Goal: Task Accomplishment & Management: Use online tool/utility

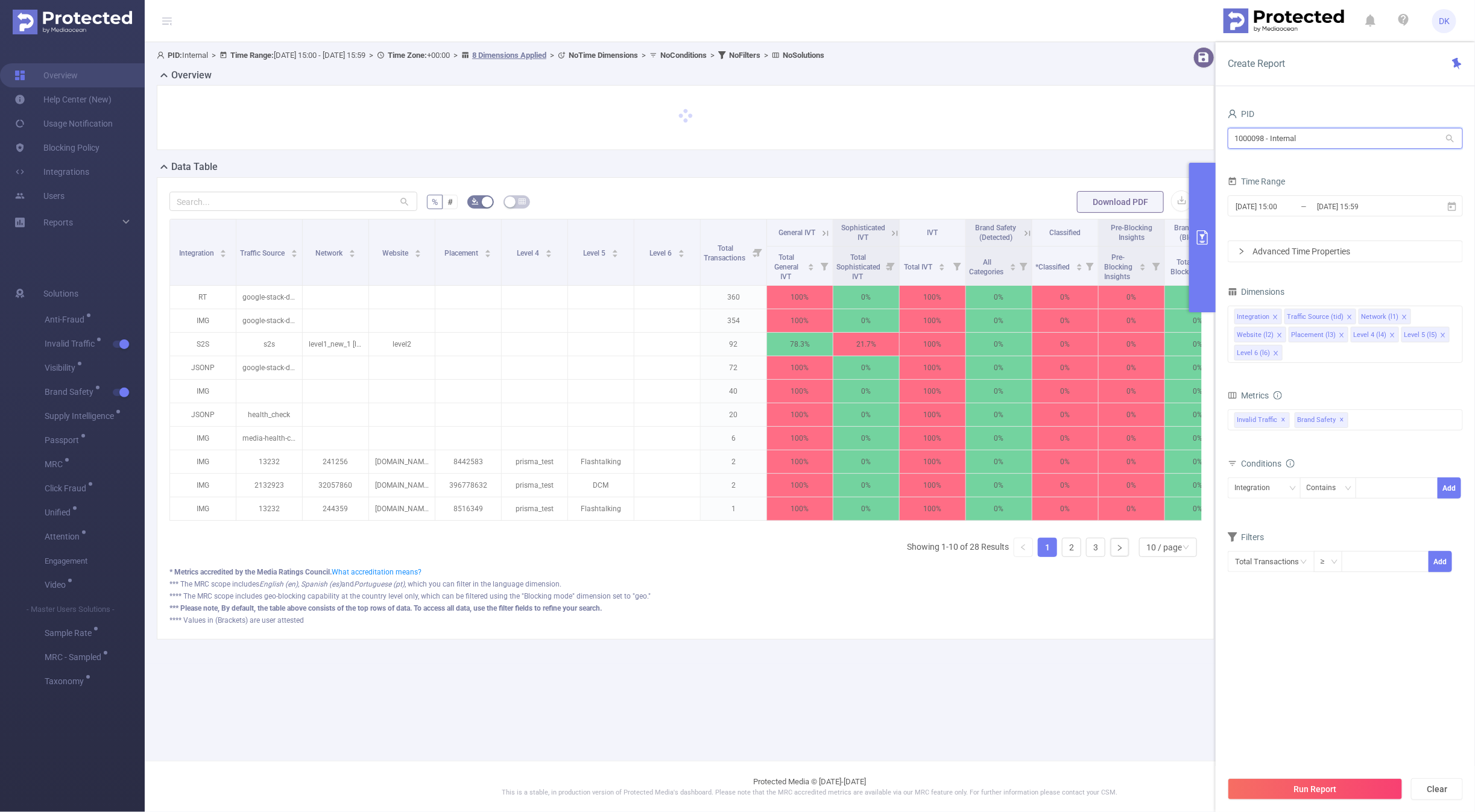
click at [1323, 144] on input "1000098 - Internal" at bounding box center [1345, 139] width 235 height 22
type input "padd"
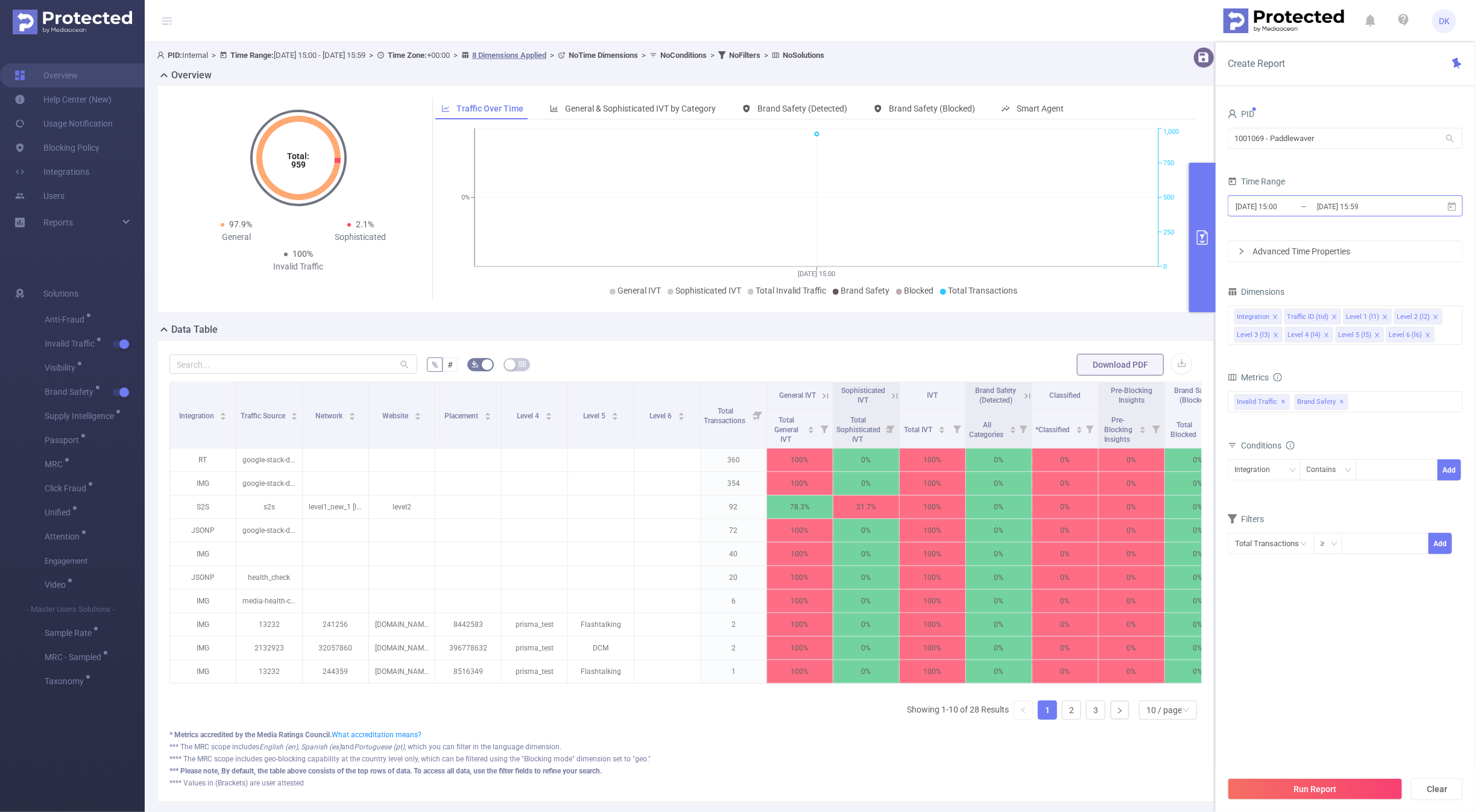
click at [1311, 209] on input "[DATE] 15:00" at bounding box center [1283, 206] width 98 height 16
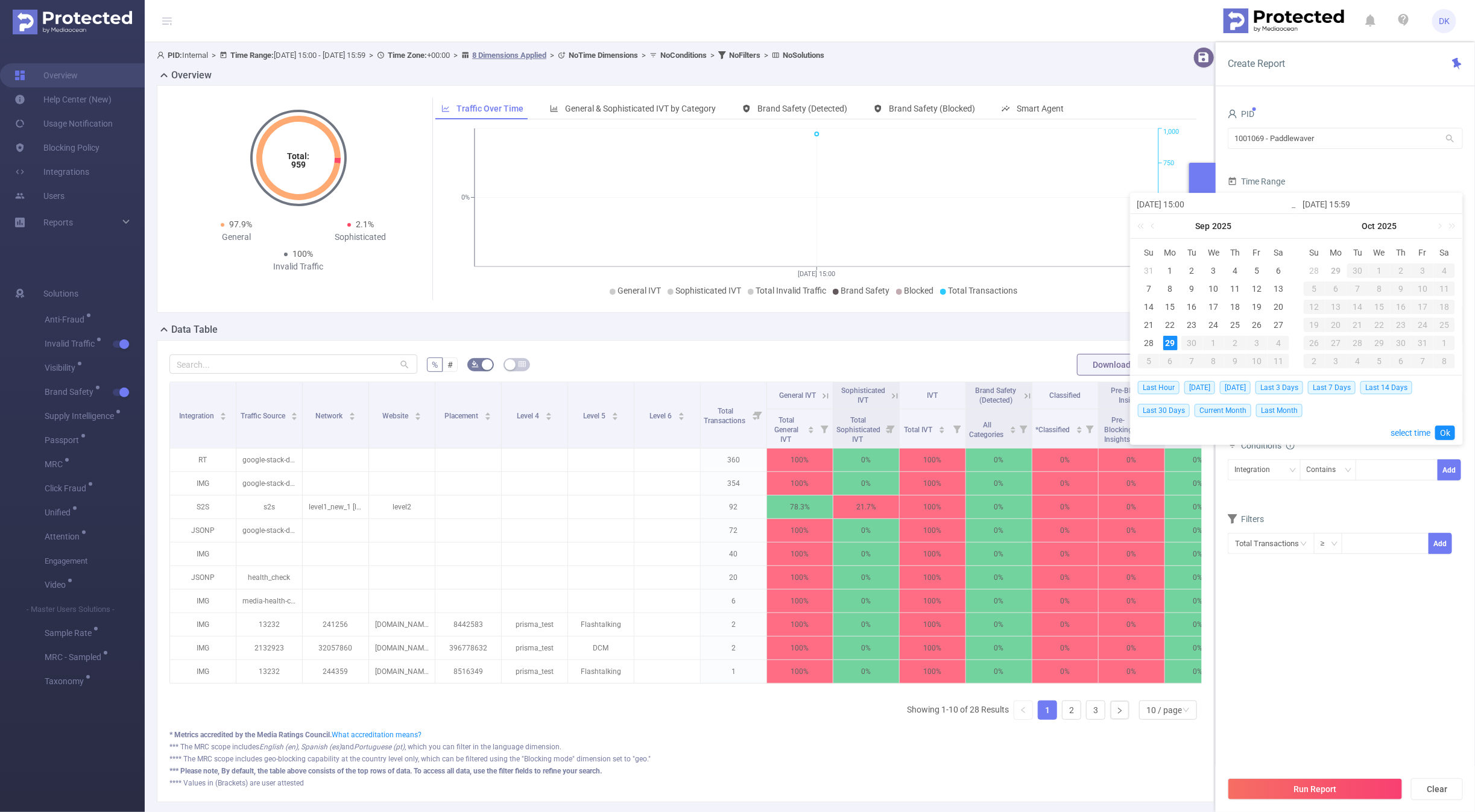
click at [1172, 345] on div "29" at bounding box center [1170, 343] width 14 height 14
click at [1236, 385] on span "[DATE]" at bounding box center [1235, 387] width 30 height 13
type input "[DATE] 00:00"
type input "[DATE] 23:59"
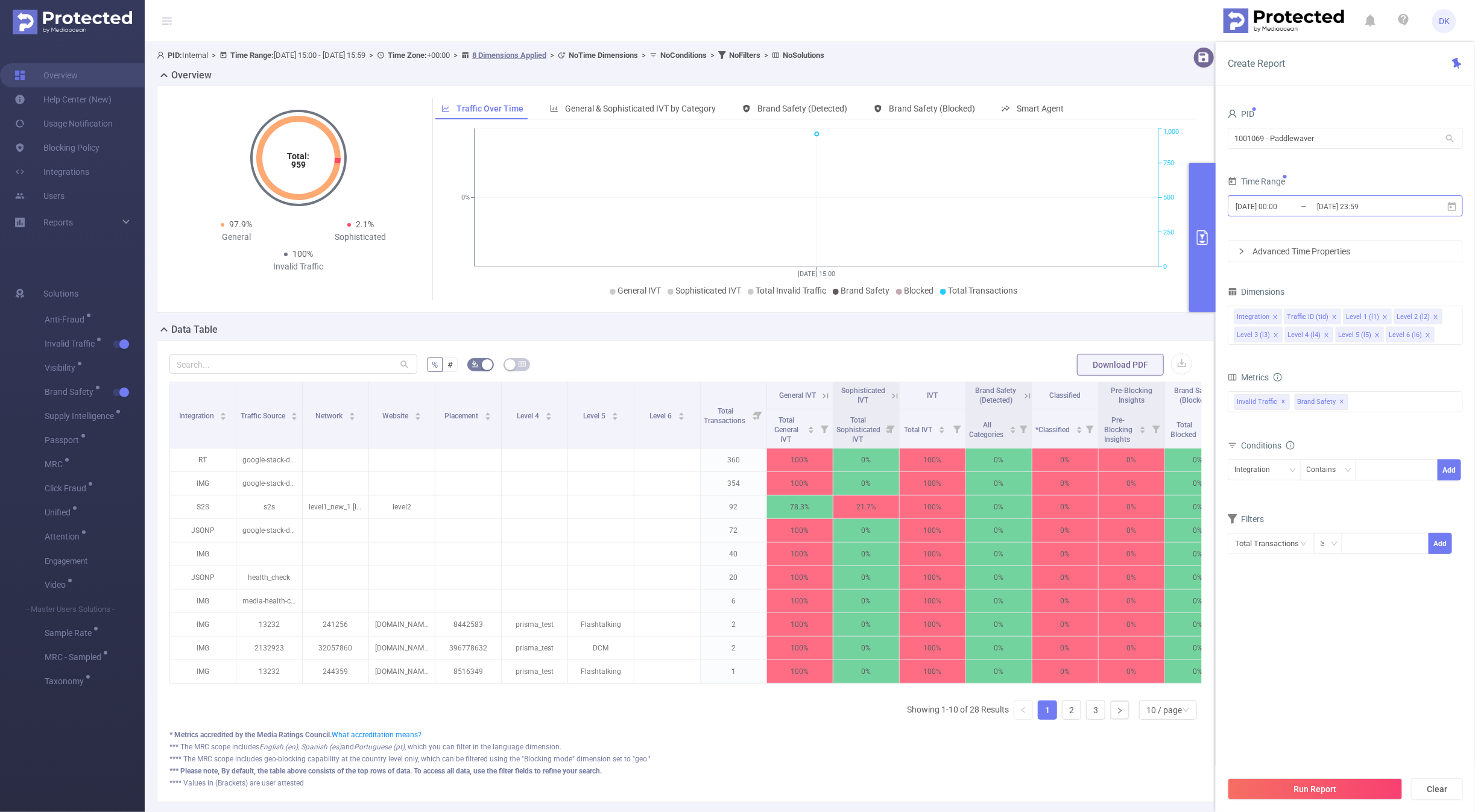
click at [1358, 214] on input "[DATE] 23:59" at bounding box center [1364, 206] width 98 height 16
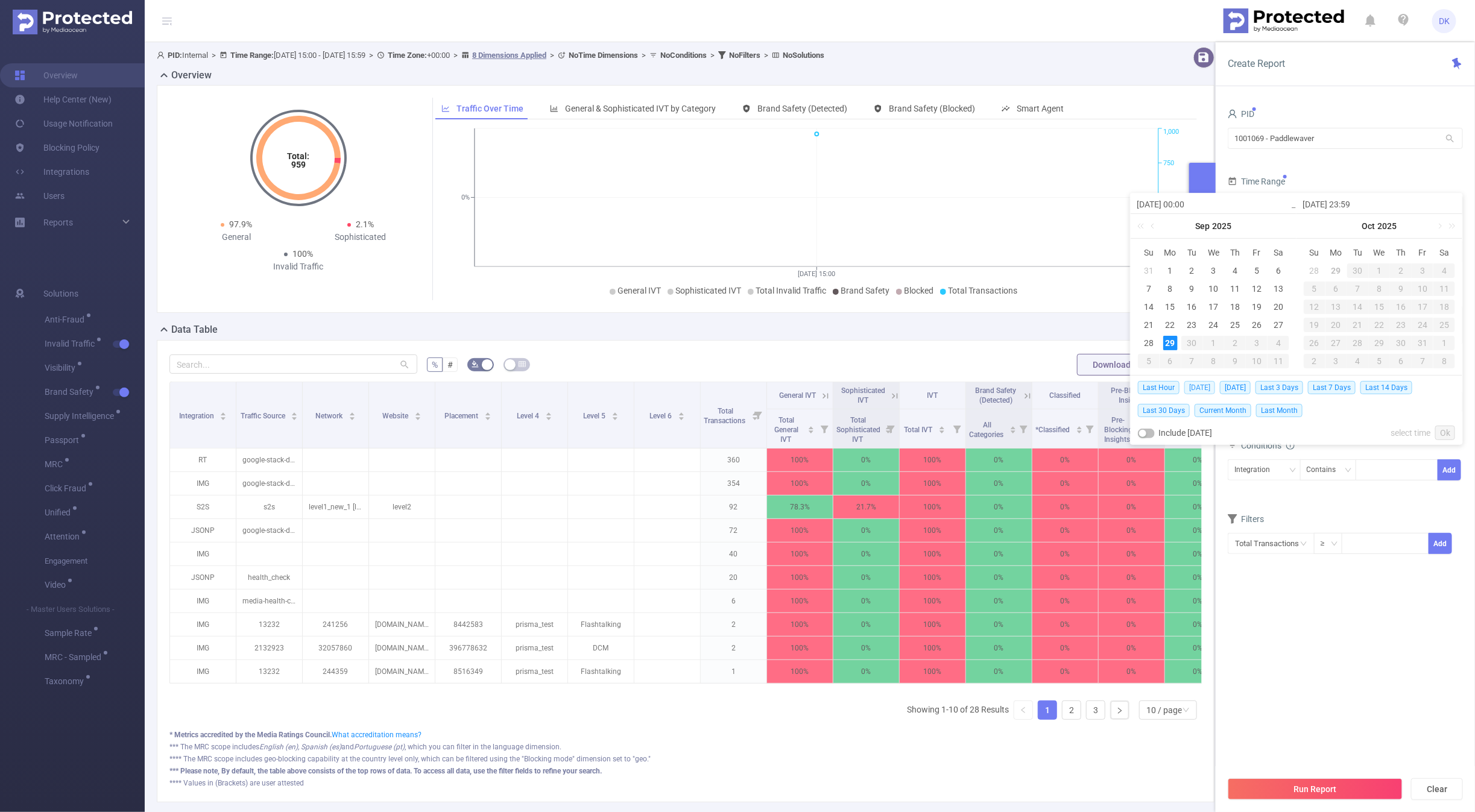
click at [1194, 389] on span "[DATE]" at bounding box center [1200, 387] width 30 height 13
type input "[DATE] 00:00"
type input "[DATE] 23:59"
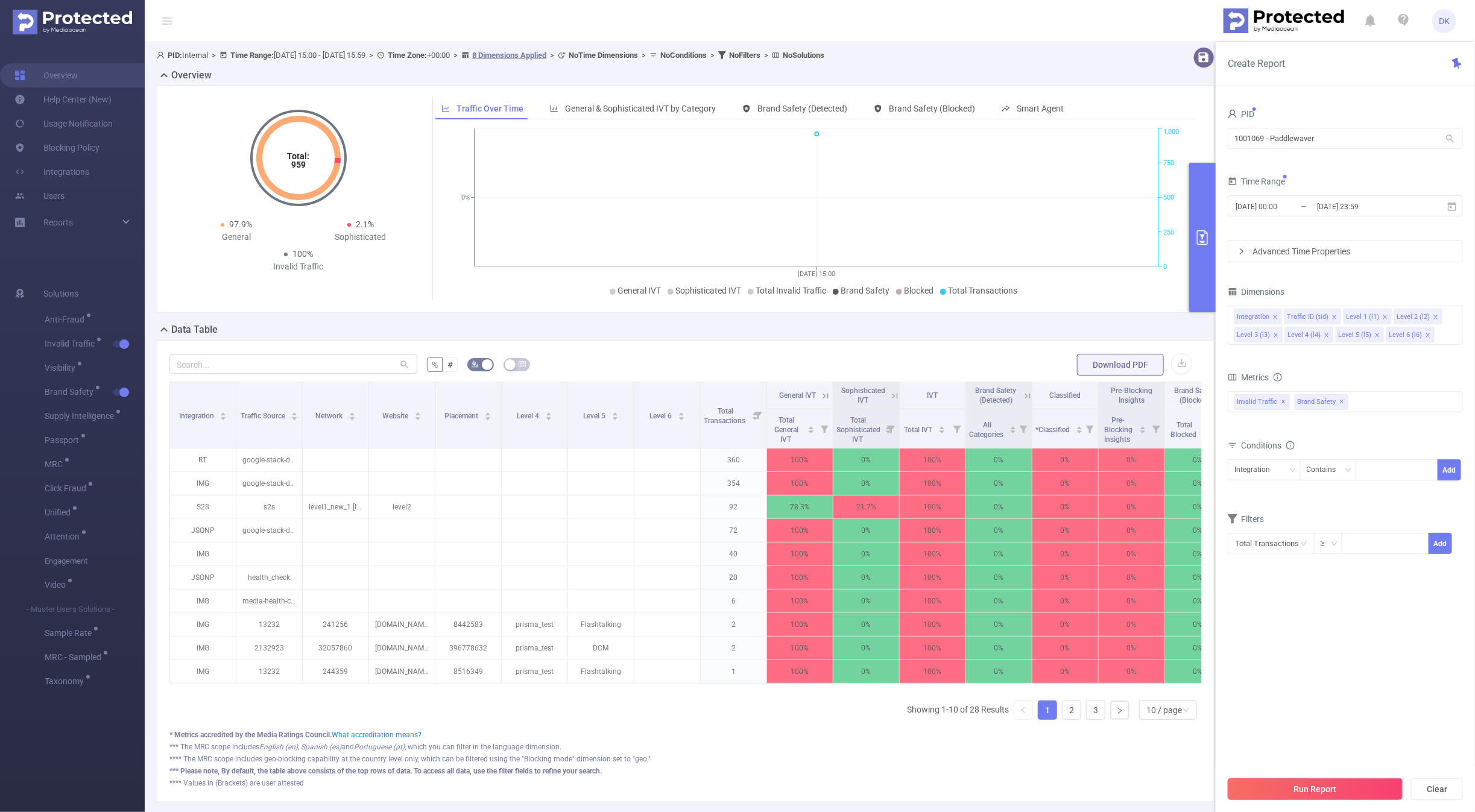
click at [1256, 799] on button "Run Report" at bounding box center [1314, 789] width 175 height 22
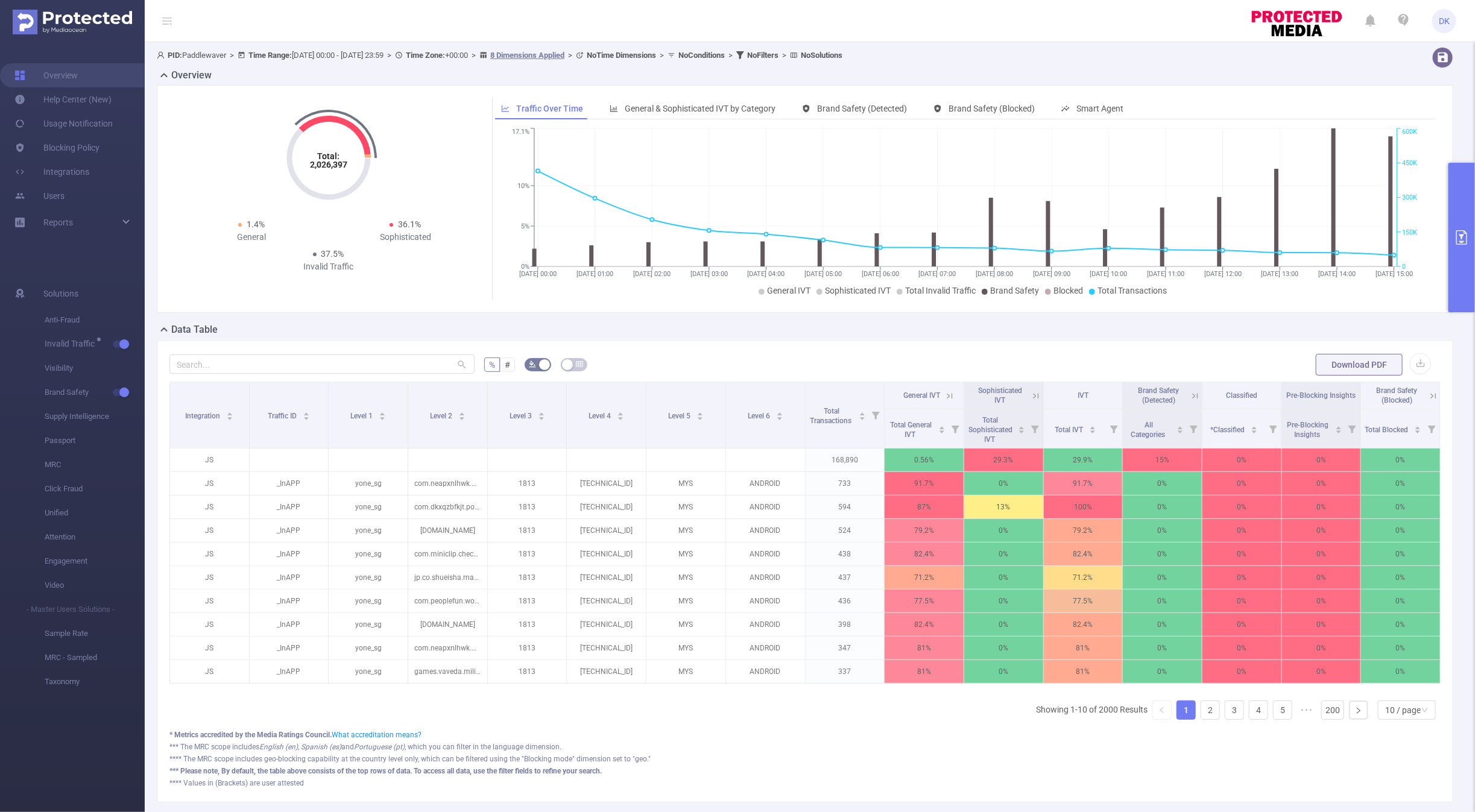
click at [1456, 288] on button "primary" at bounding box center [1462, 238] width 27 height 150
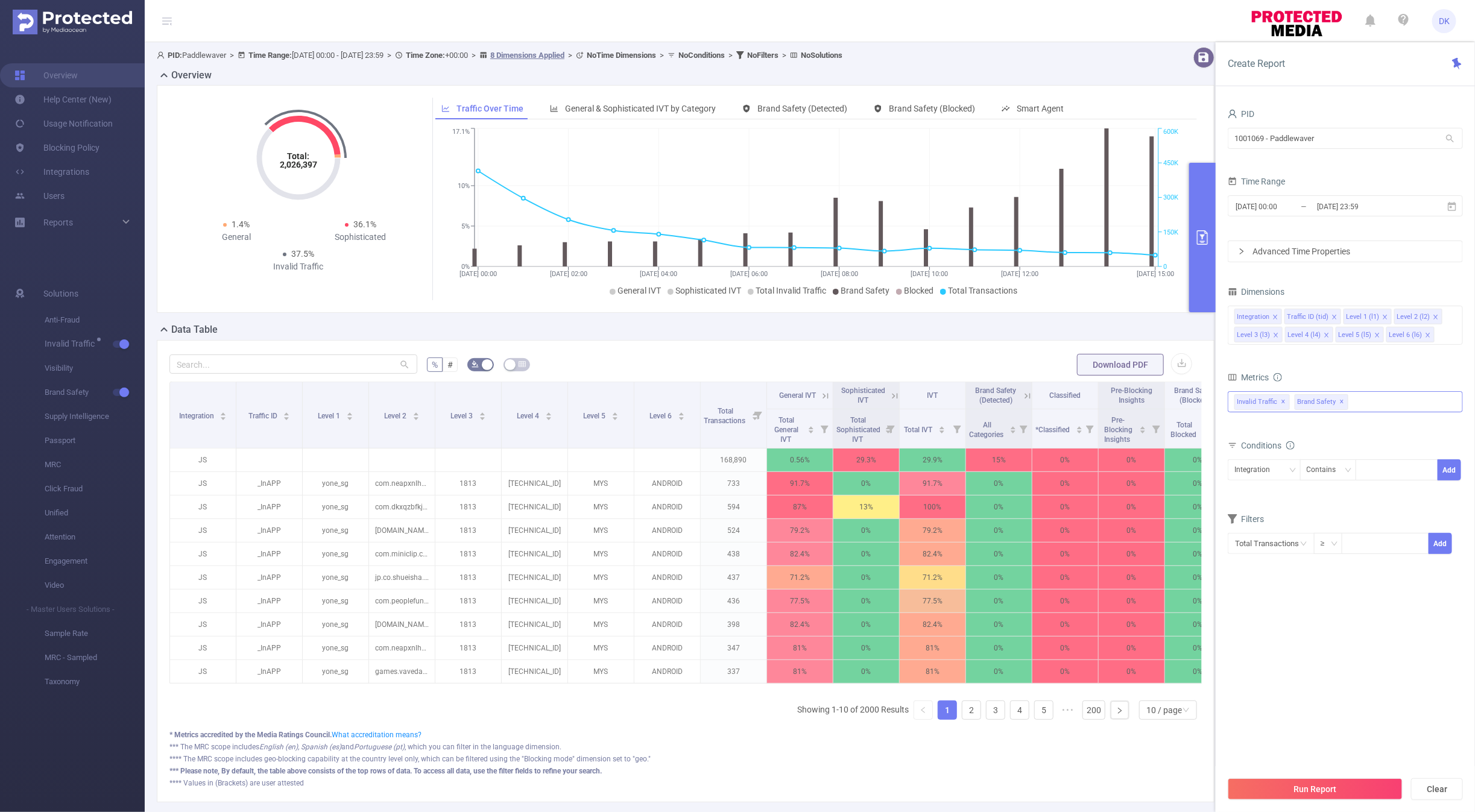
click at [1395, 404] on div "Invalid Traffic ✕ Brand Safety ✕" at bounding box center [1345, 402] width 235 height 22
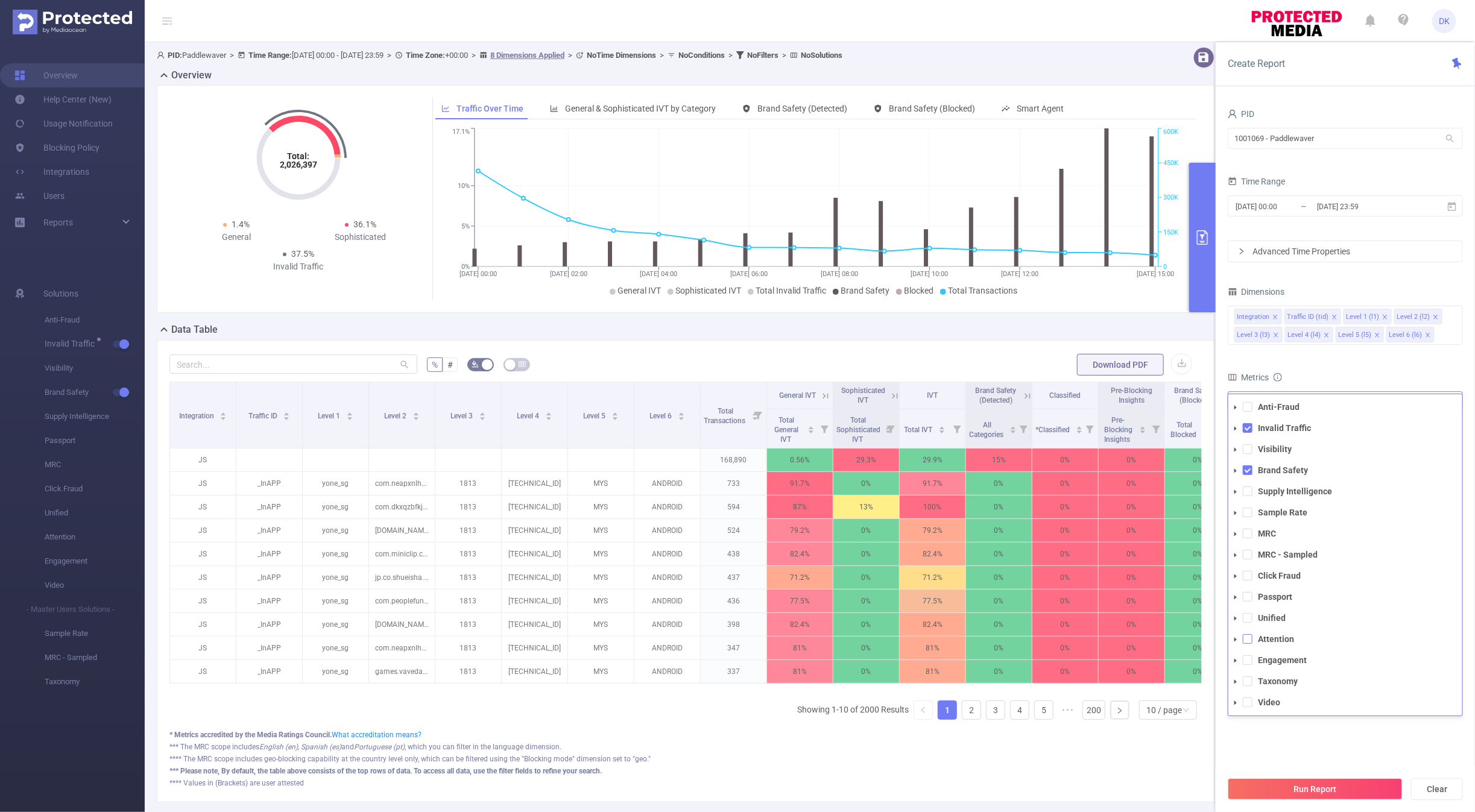
click at [1245, 640] on span at bounding box center [1247, 638] width 10 height 10
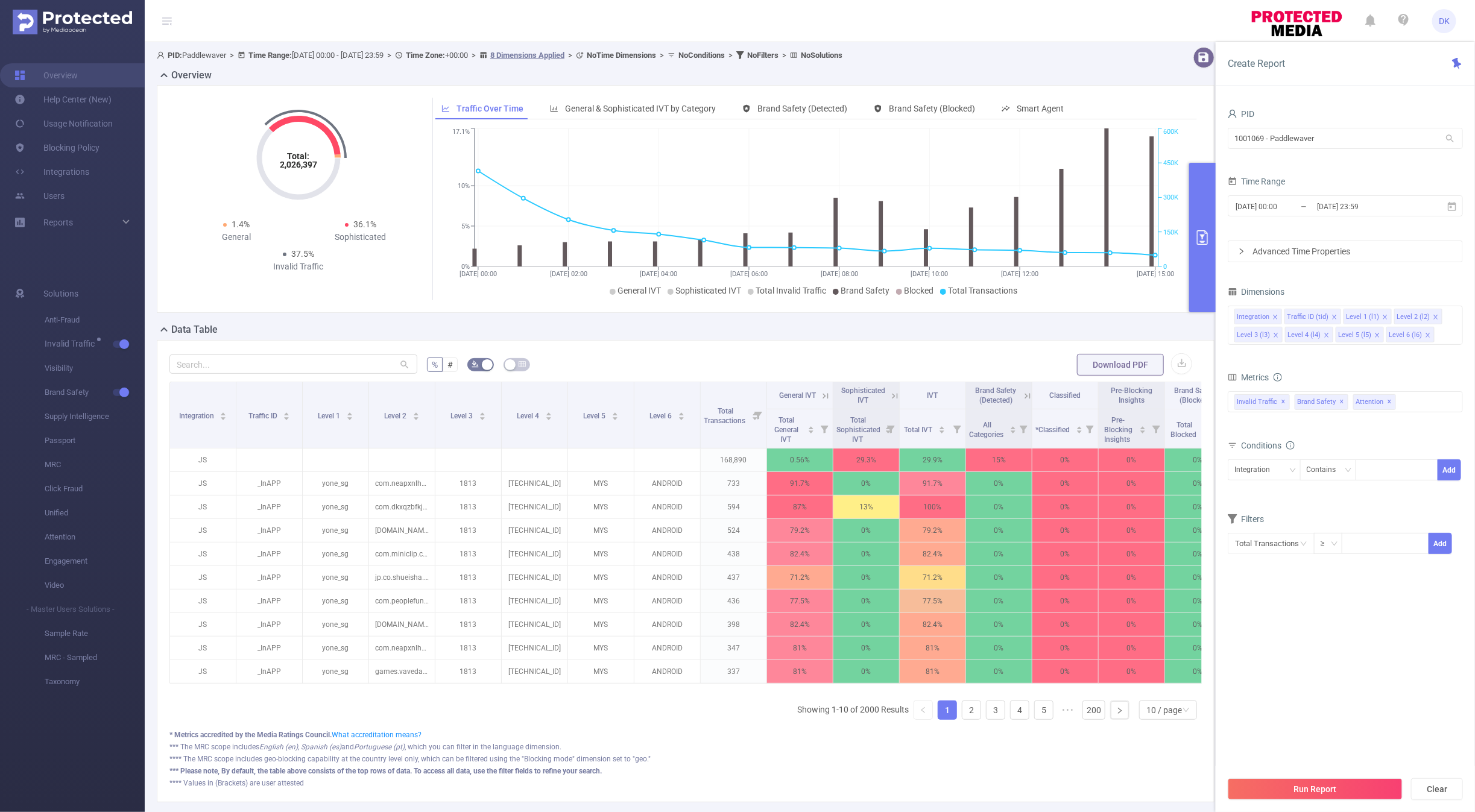
click at [1275, 776] on div "Run Report Clear" at bounding box center [1345, 789] width 259 height 46
click at [1273, 779] on button "Run Report" at bounding box center [1314, 789] width 175 height 22
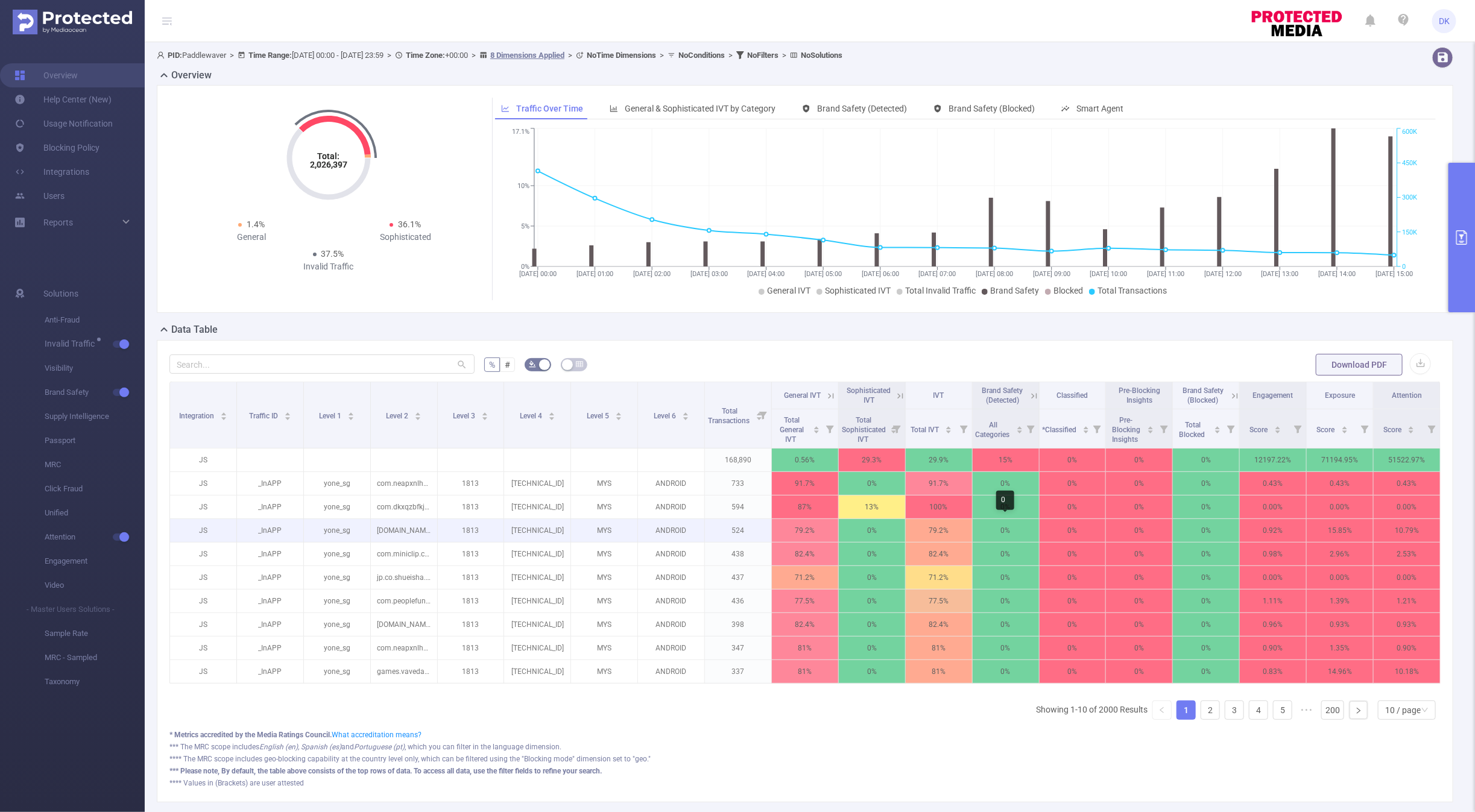
scroll to position [0, 3]
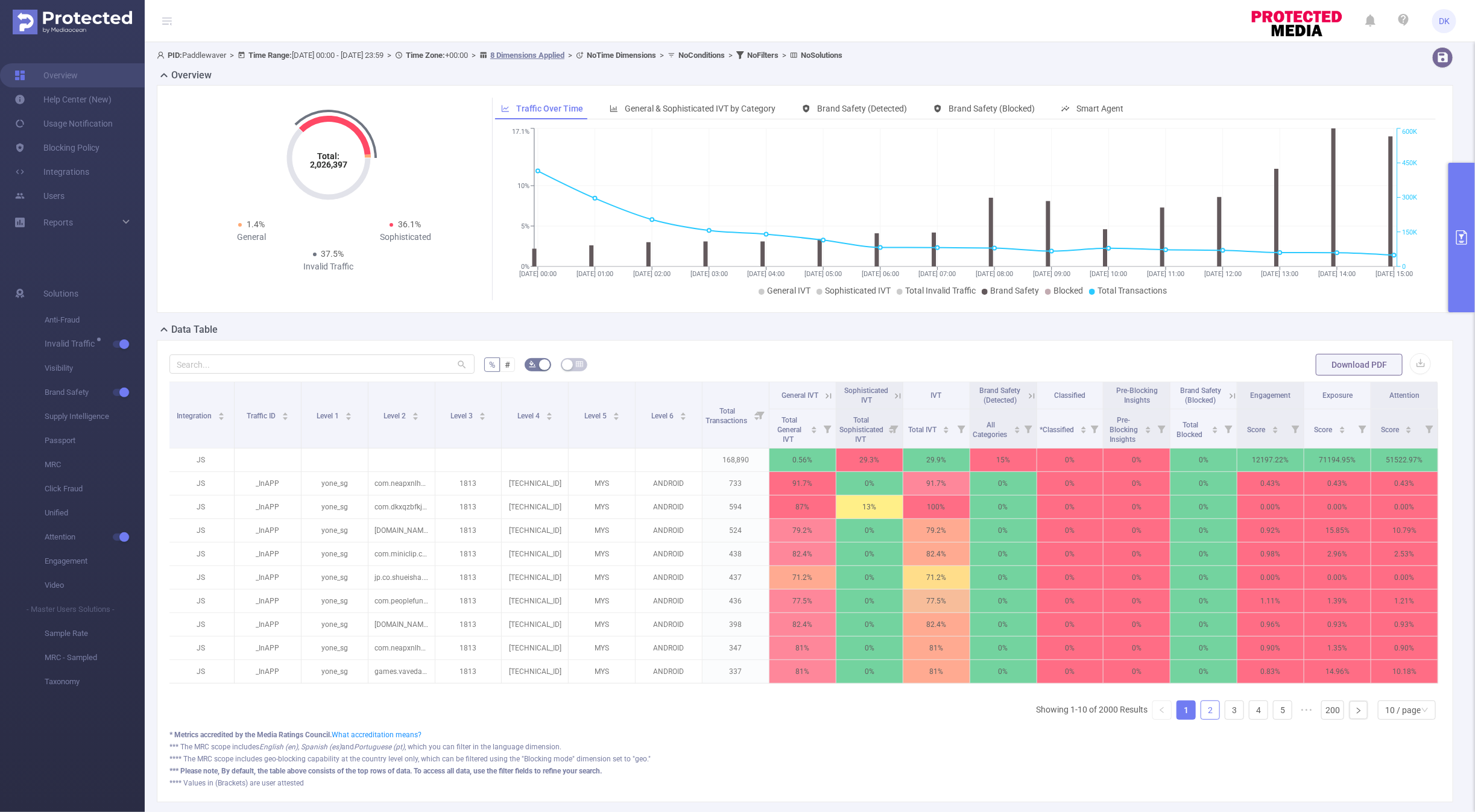
click at [1215, 707] on link "2" at bounding box center [1210, 710] width 18 height 18
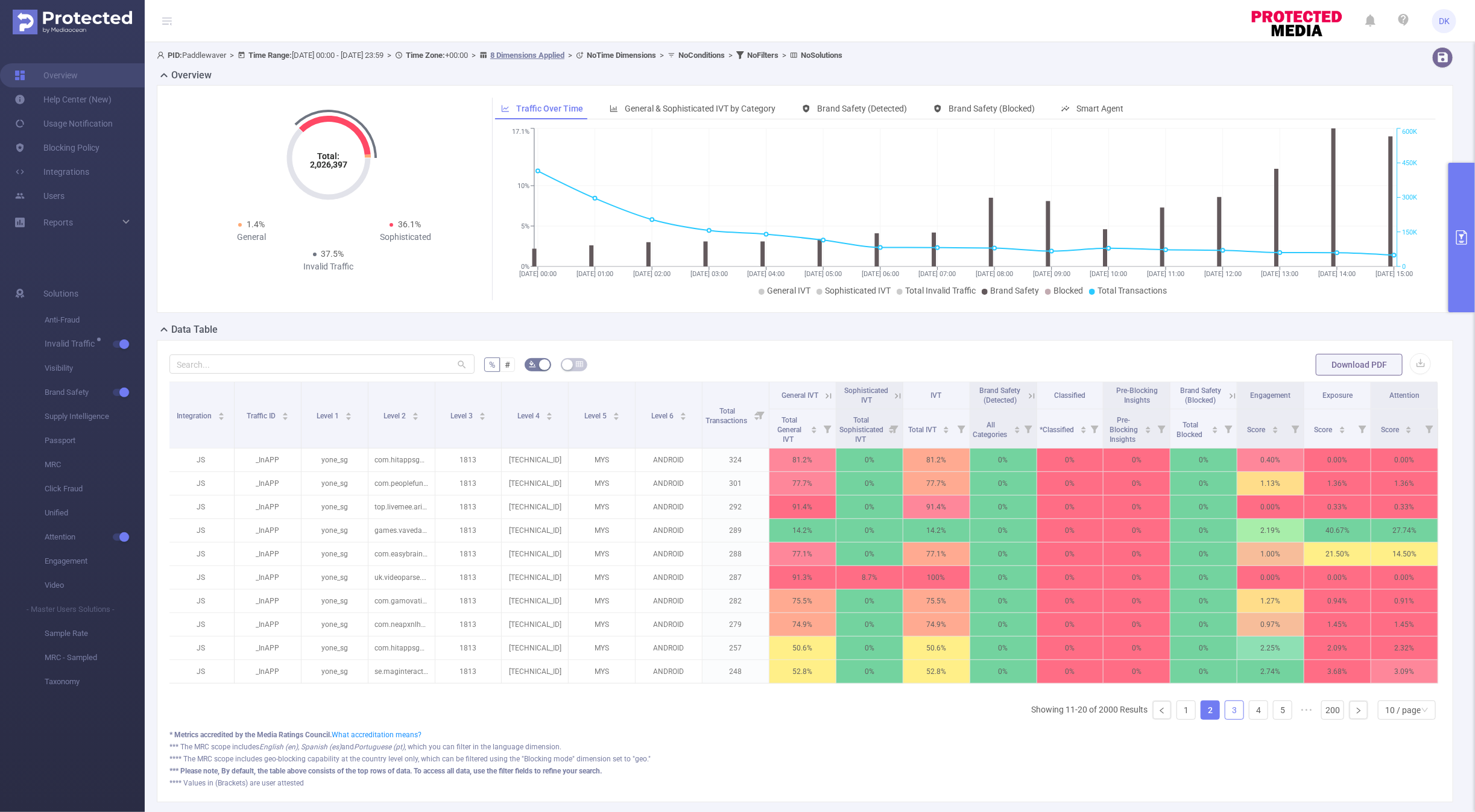
click at [1237, 707] on link "3" at bounding box center [1234, 710] width 18 height 18
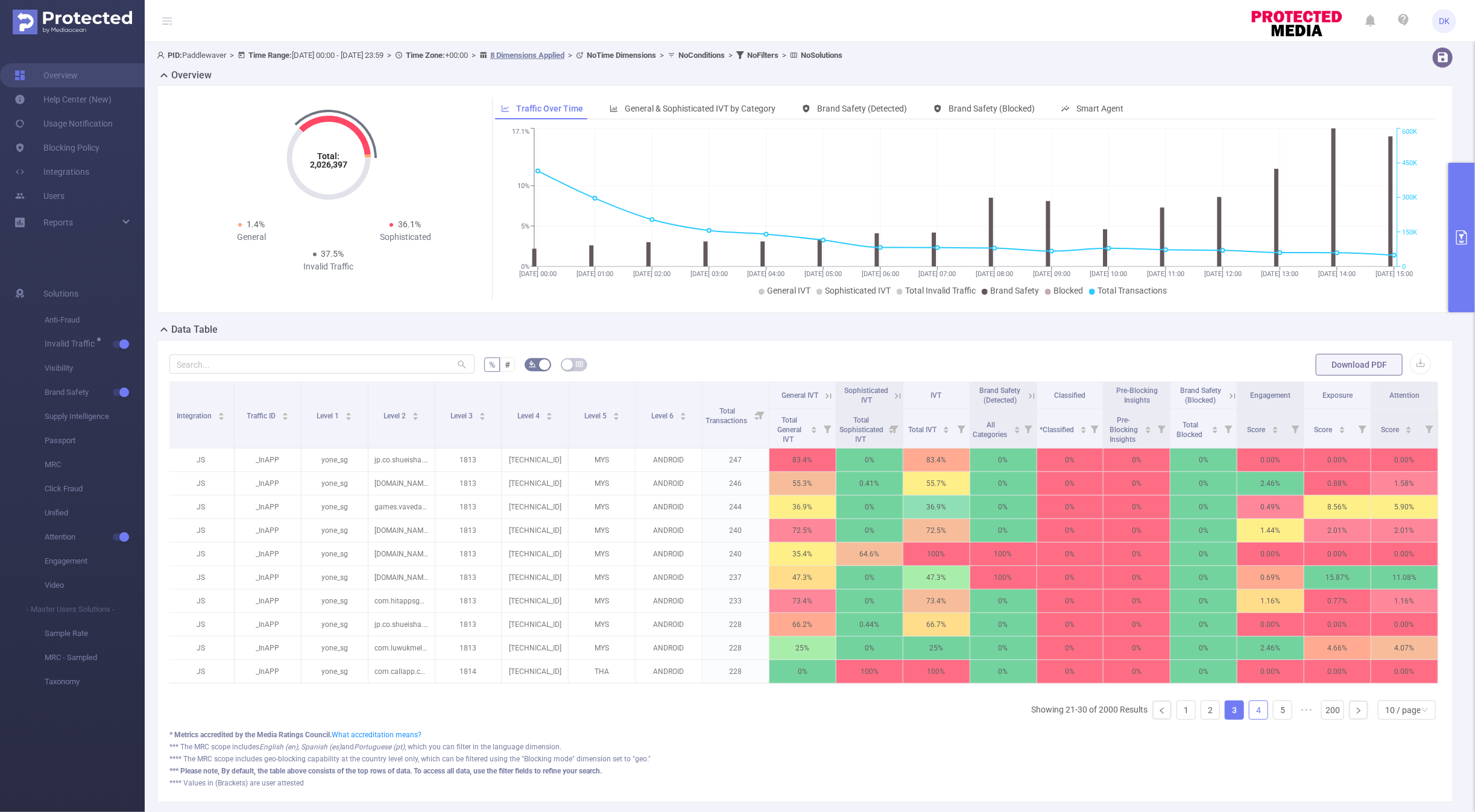
click at [1254, 706] on link "4" at bounding box center [1258, 710] width 18 height 18
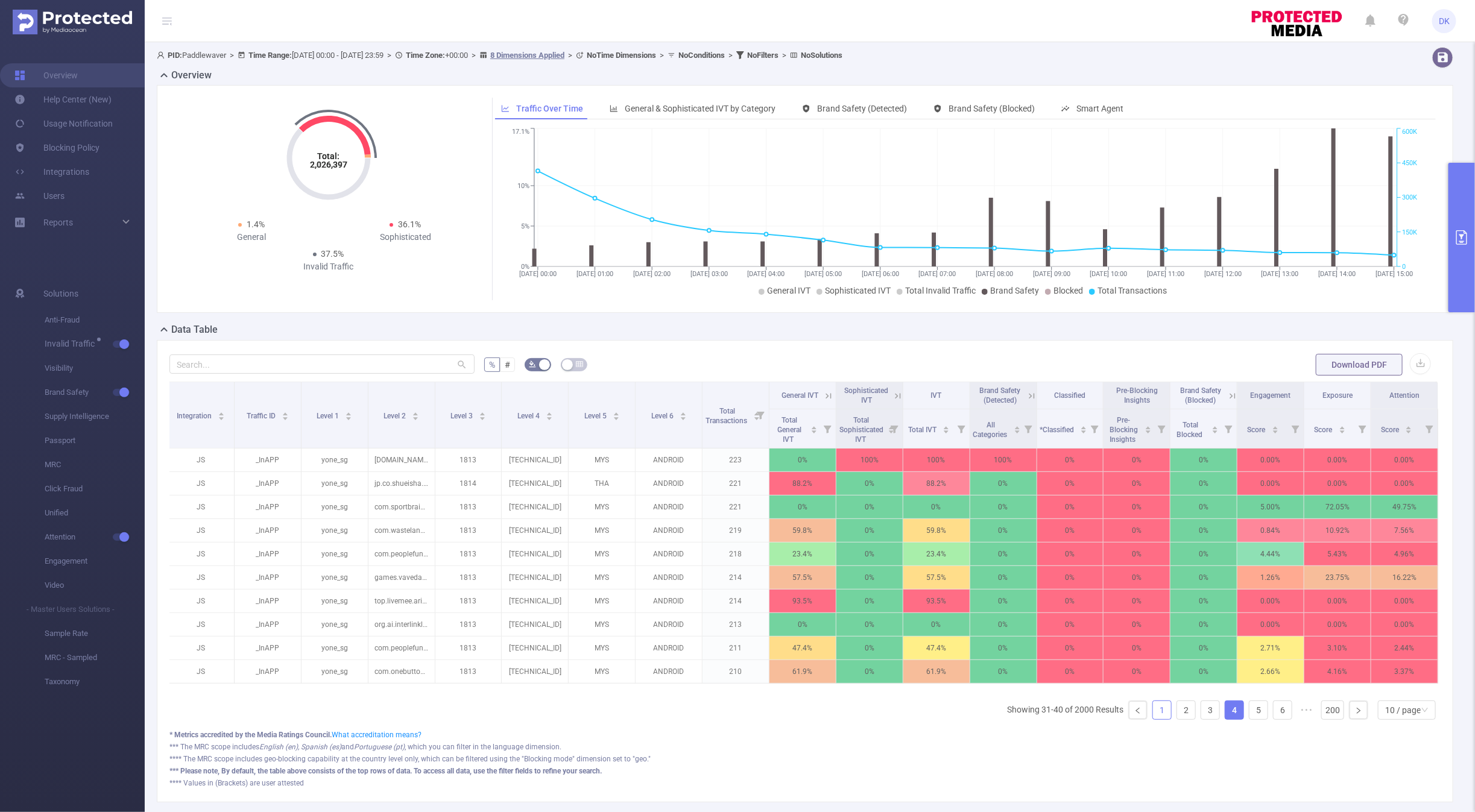
click at [1167, 711] on link "1" at bounding box center [1162, 710] width 18 height 18
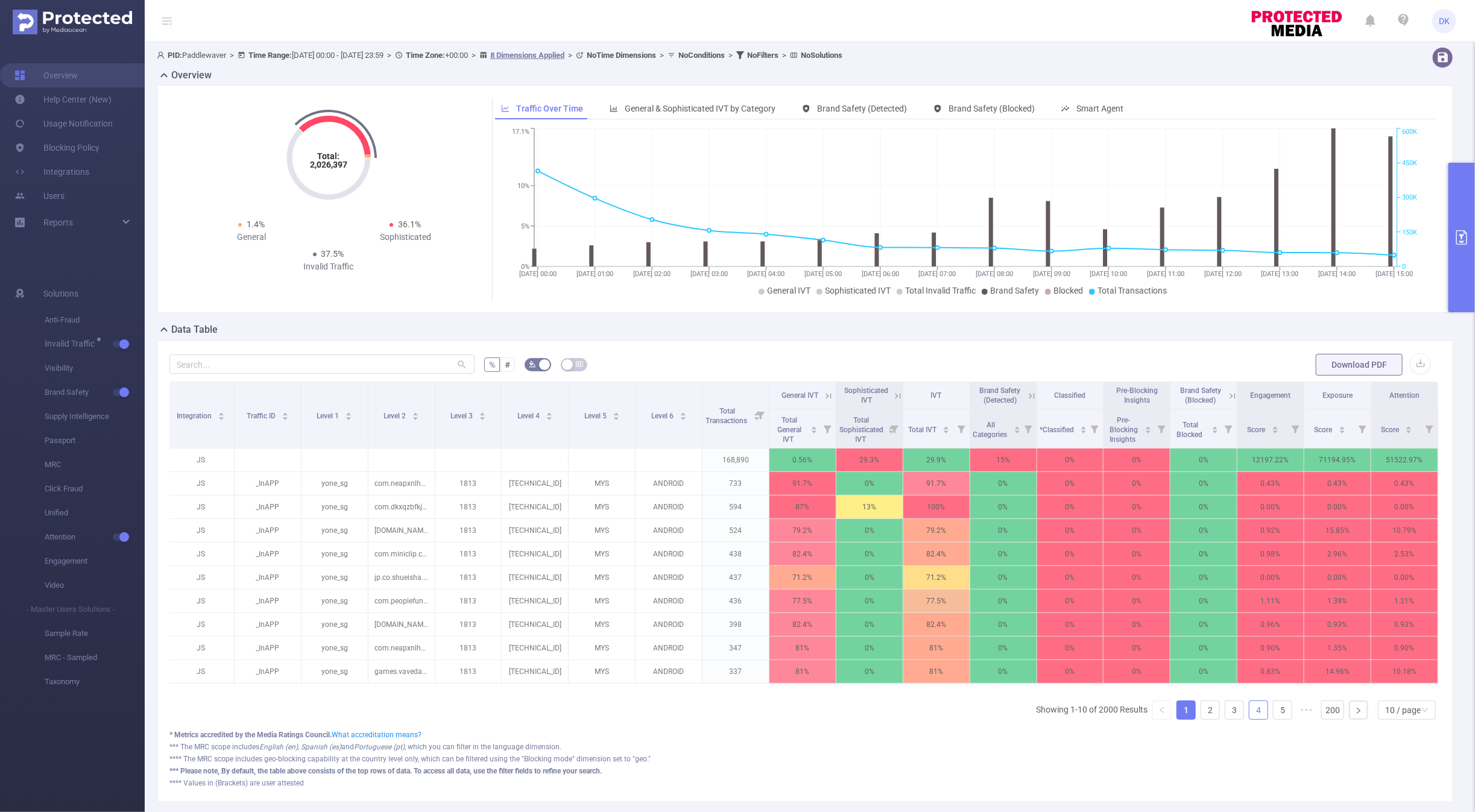
click at [1249, 704] on li "4" at bounding box center [1259, 710] width 20 height 20
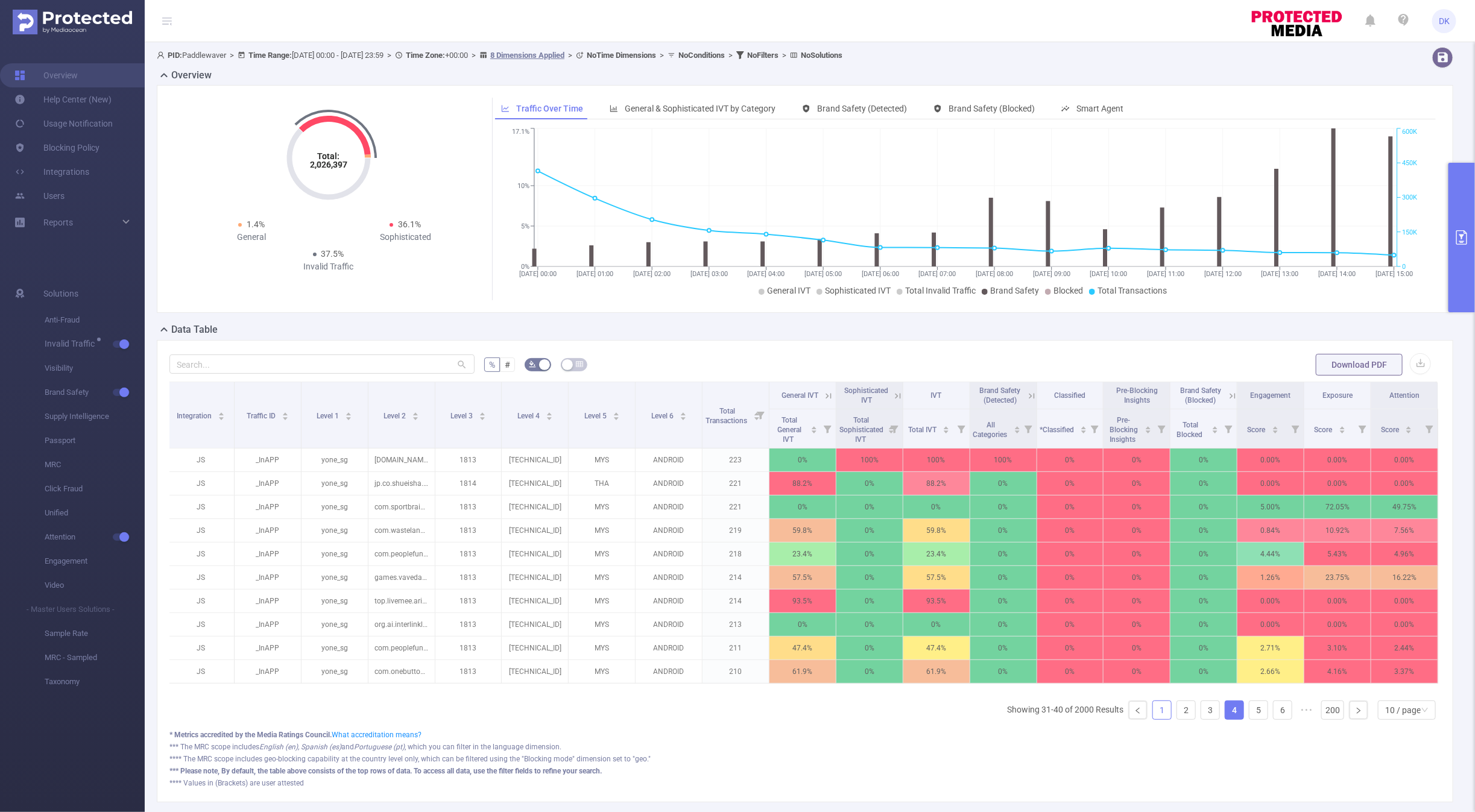
click at [1158, 706] on link "1" at bounding box center [1162, 710] width 18 height 18
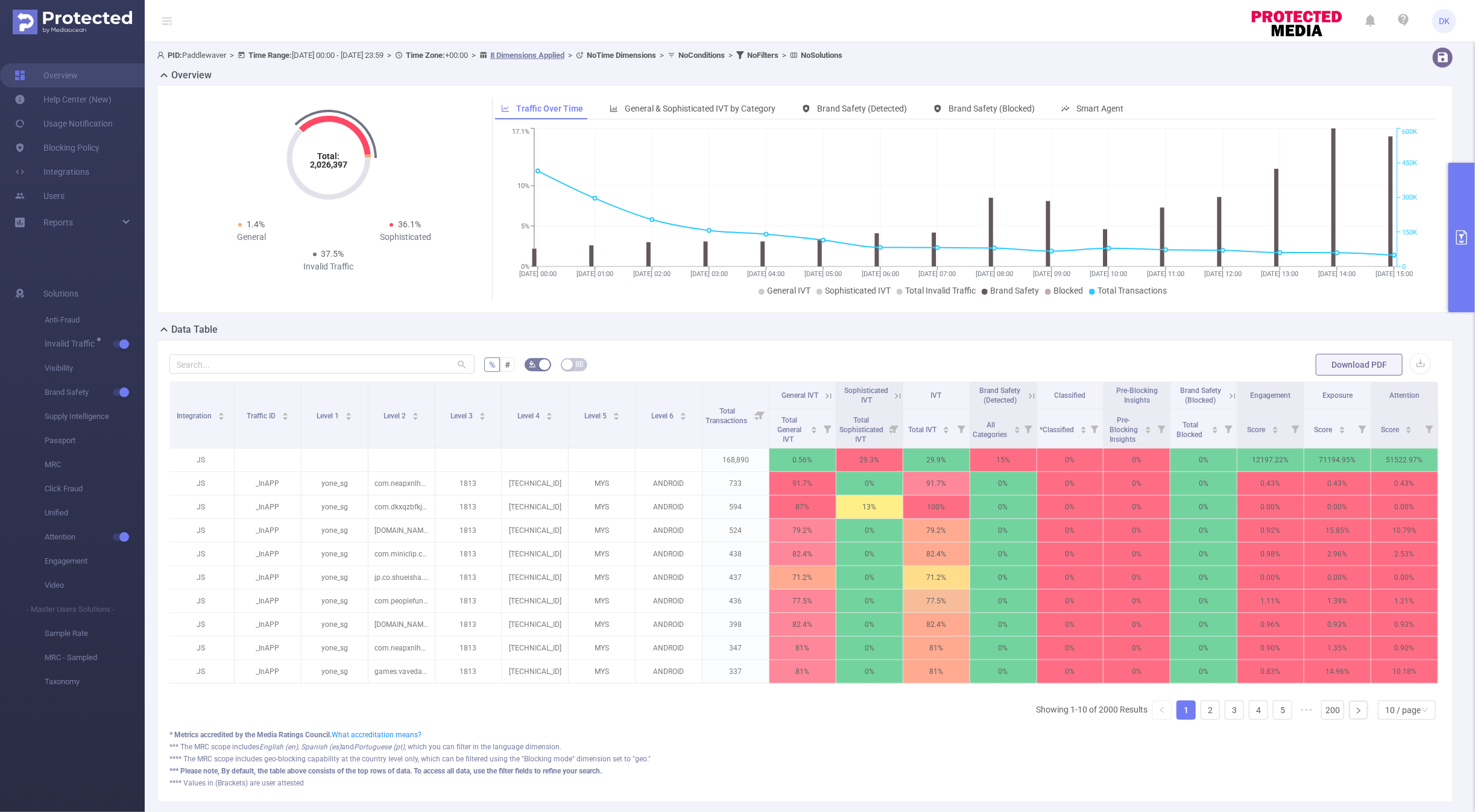
click at [1462, 223] on button "primary" at bounding box center [1462, 238] width 27 height 150
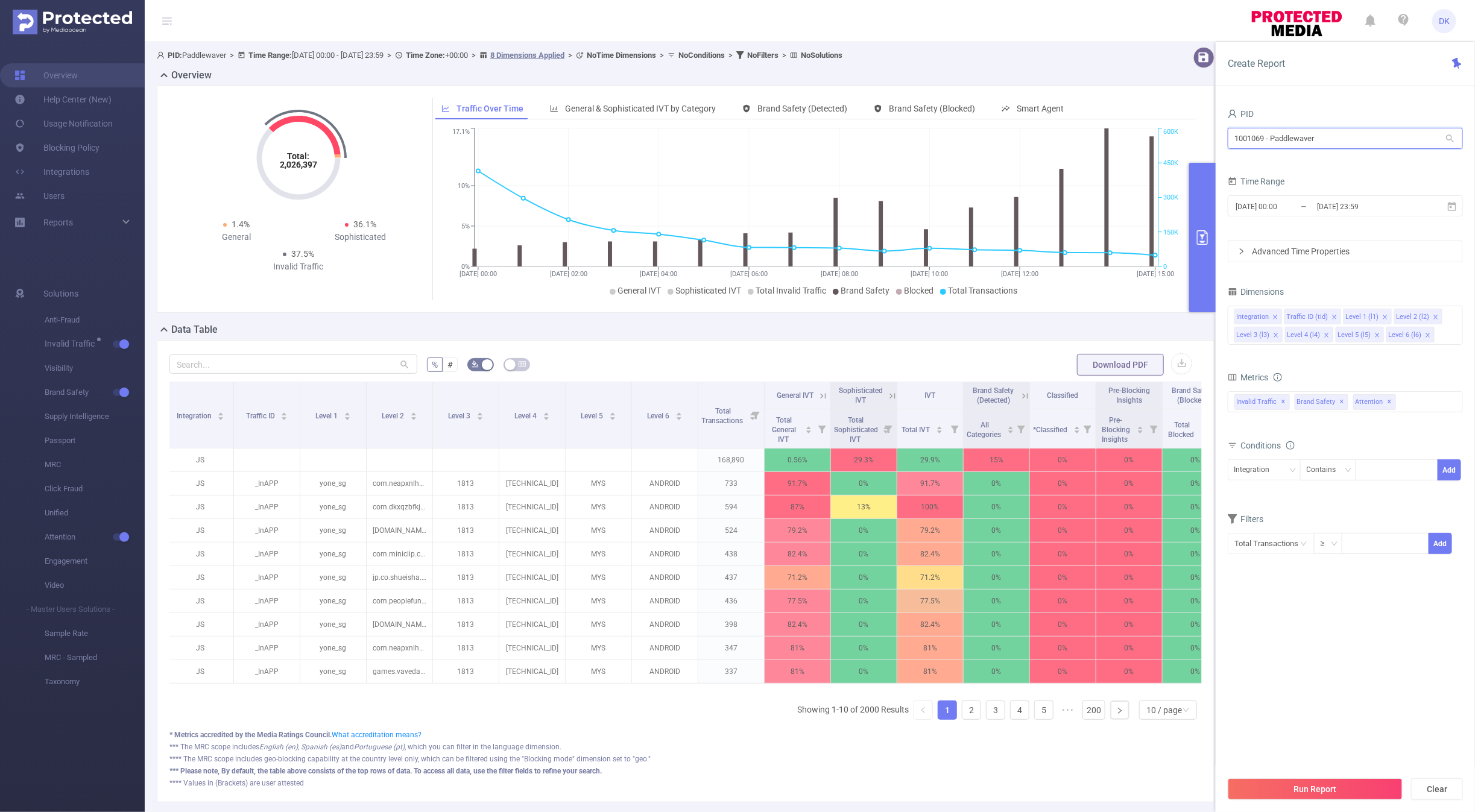
click at [1332, 144] on input "1001069 - Paddlewaver" at bounding box center [1345, 139] width 235 height 22
